Goal: Information Seeking & Learning: Learn about a topic

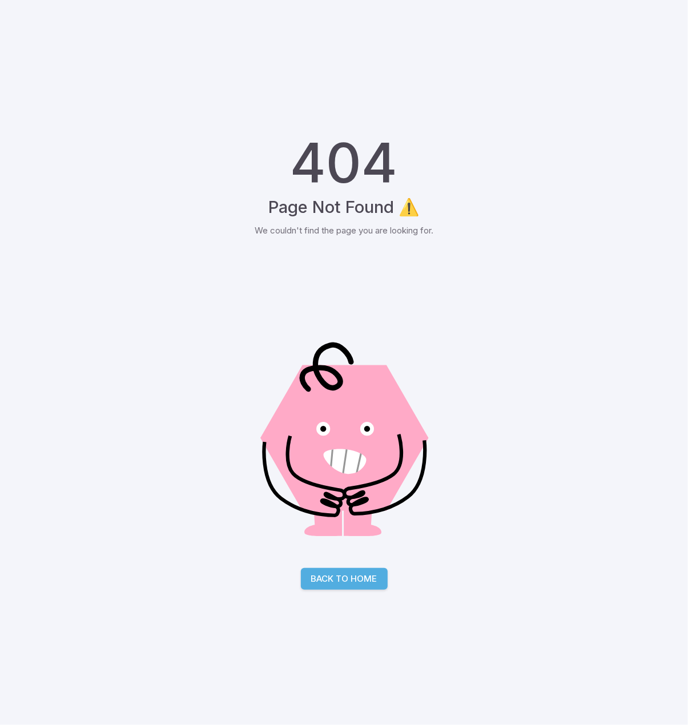
click at [195, 353] on div "404 Page Not Found ⚠️ We couldn't find the page you are looking for. Back to Ho…" at bounding box center [344, 362] width 688 height 725
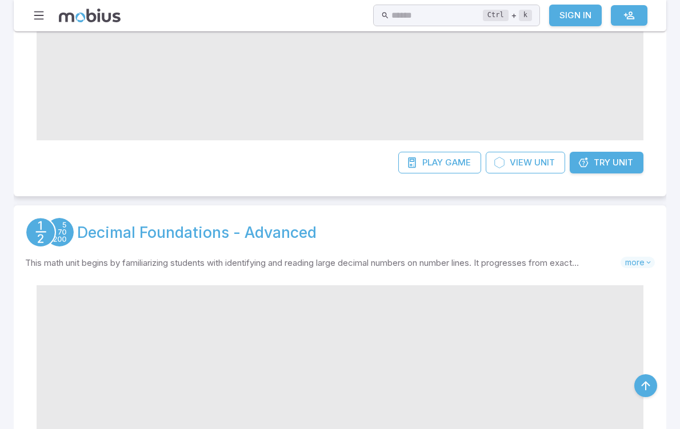
scroll to position [400, 0]
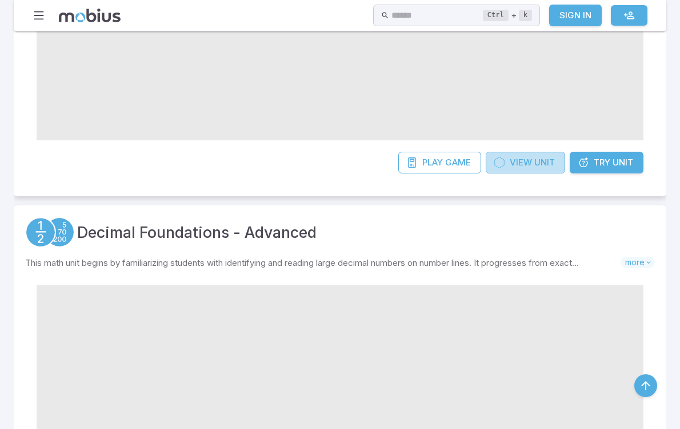
click at [549, 169] on span "Unit" at bounding box center [544, 162] width 21 height 13
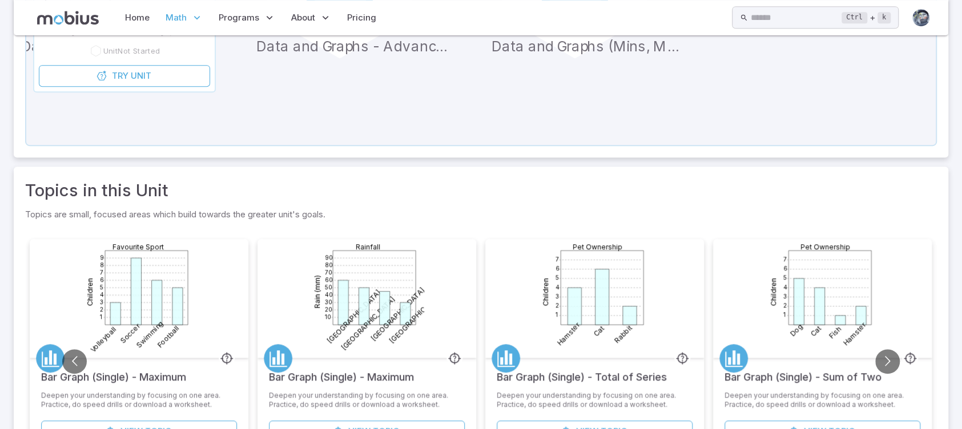
scroll to position [460, 0]
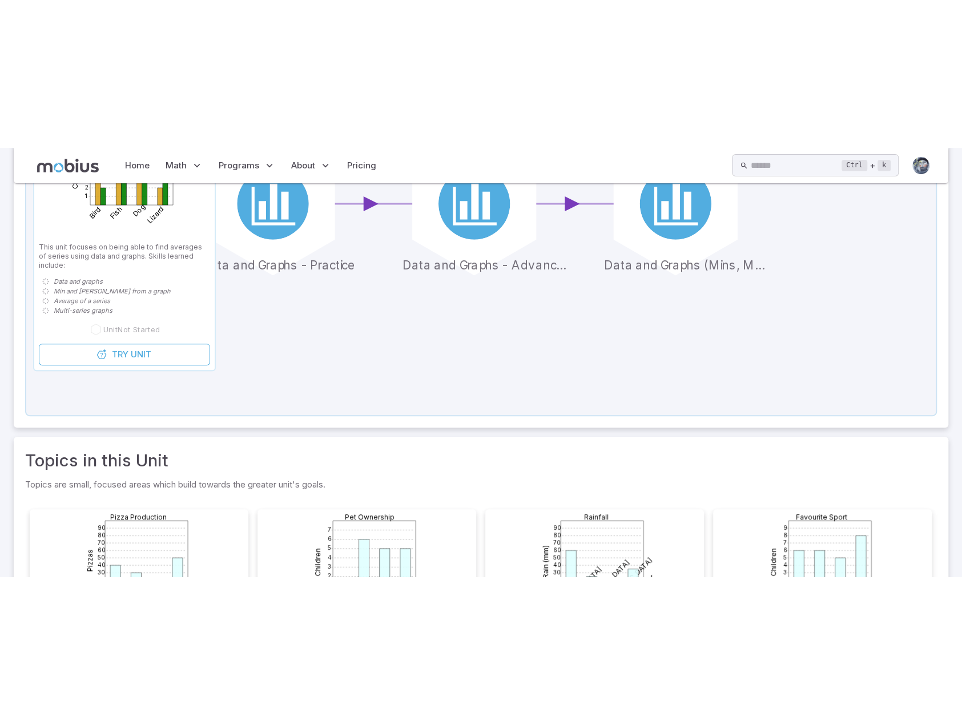
scroll to position [145, 0]
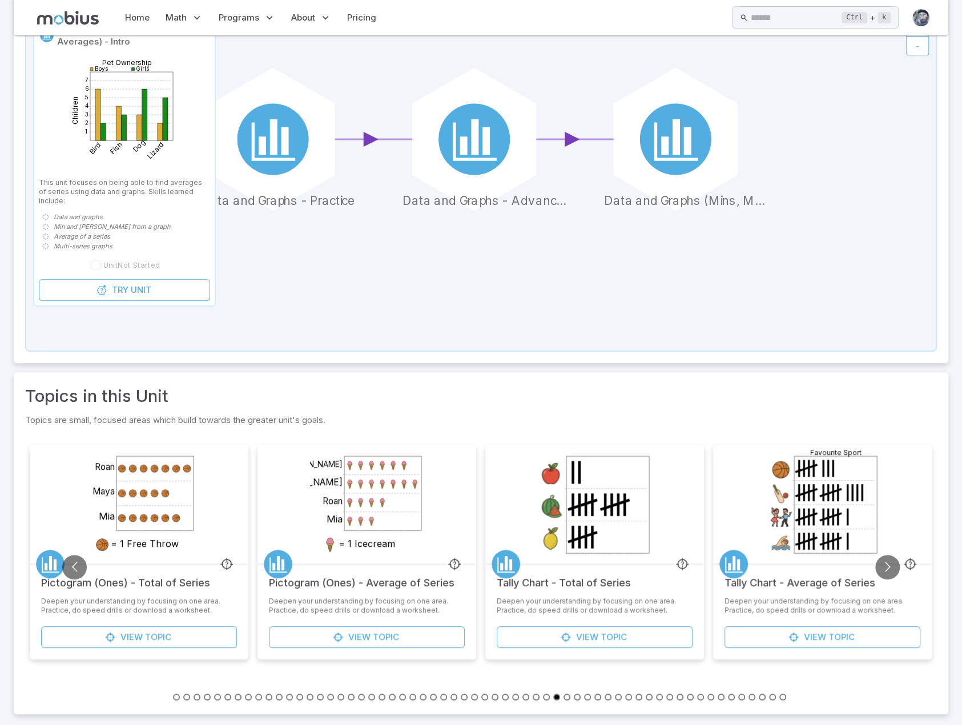
click at [446, 358] on div "Data and Graphs - Advanced Skills you will learn include: Data and graphs Readi…" at bounding box center [481, 132] width 935 height 461
